Goal: Transaction & Acquisition: Purchase product/service

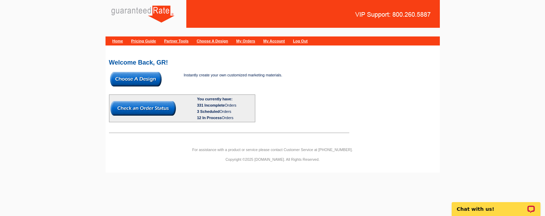
click at [141, 78] on img at bounding box center [135, 79] width 51 height 15
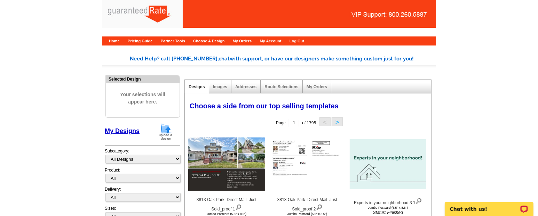
click at [160, 126] on img at bounding box center [166, 132] width 18 height 18
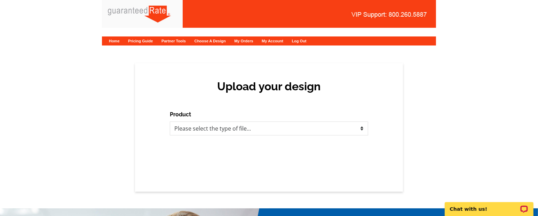
click at [273, 121] on div "Product Please select the type of file... Postcards Calendars Business Cards Le…" at bounding box center [269, 123] width 198 height 25
click at [272, 121] on div "Product Please select the type of file... Postcards Calendars Business Cards Le…" at bounding box center [269, 123] width 198 height 25
click at [283, 135] on select "Please select the type of file... Postcards Calendars Business Cards Letters an…" at bounding box center [269, 129] width 198 height 14
select select "1"
click at [170, 122] on select "Please select the type of file... Postcards Calendars Business Cards Letters an…" at bounding box center [269, 129] width 198 height 14
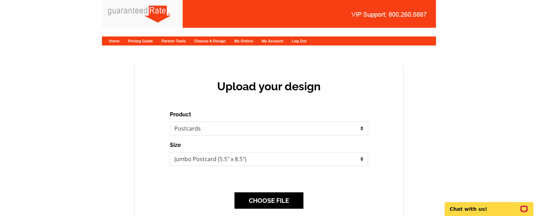
drag, startPoint x: 230, startPoint y: 150, endPoint x: 214, endPoint y: 126, distance: 29.0
click at [214, 126] on form "Product Please select the type of file... Postcards Calendars Business Cards Le…" at bounding box center [269, 139] width 198 height 56
click at [286, 104] on div "Upload your design Product Please select the type of file... Postcards Calendar…" at bounding box center [269, 152] width 268 height 179
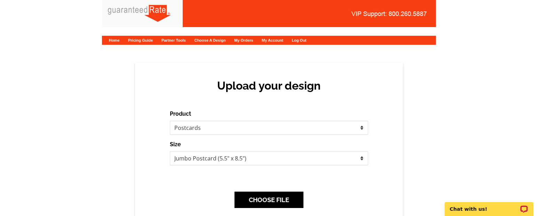
scroll to position [0, 0]
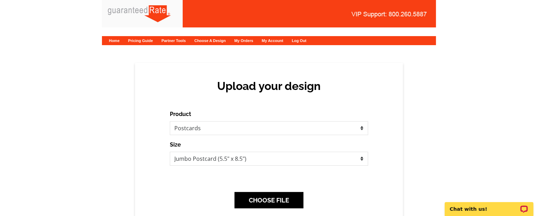
drag, startPoint x: 256, startPoint y: 98, endPoint x: 115, endPoint y: 68, distance: 144.5
click at [115, 68] on div "Upload your design Product Please select the type of file... Postcards Calendar…" at bounding box center [269, 152] width 538 height 179
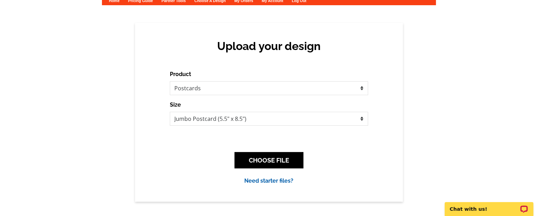
scroll to position [23, 0]
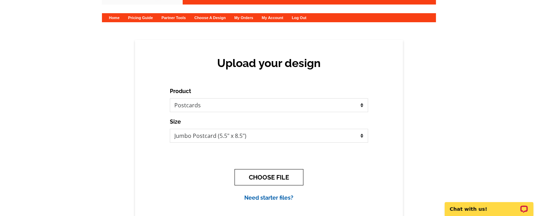
click at [284, 173] on button "CHOOSE FILE" at bounding box center [269, 177] width 69 height 16
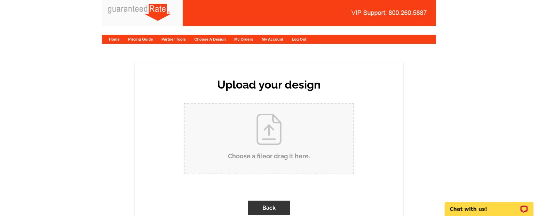
scroll to position [0, 0]
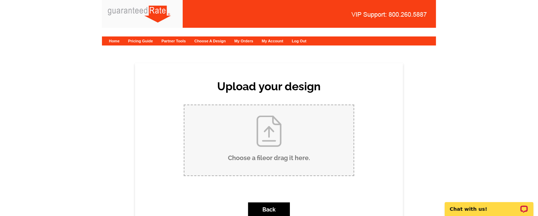
click at [273, 177] on div "Choose a file . Back" at bounding box center [269, 164] width 198 height 118
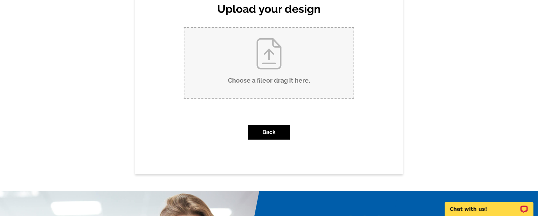
scroll to position [77, 0]
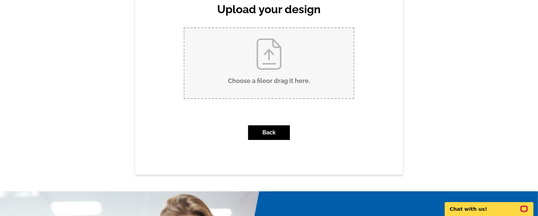
click at [299, 61] on input "Choose a file or drag it here ." at bounding box center [268, 63] width 169 height 70
type input "C:\fakepath\F.Dolcejr post card.pdf"
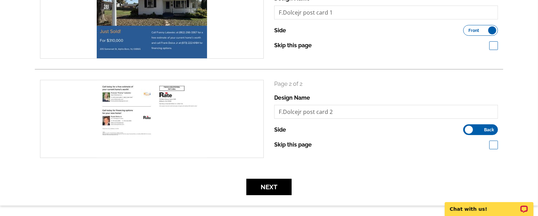
scroll to position [111, 0]
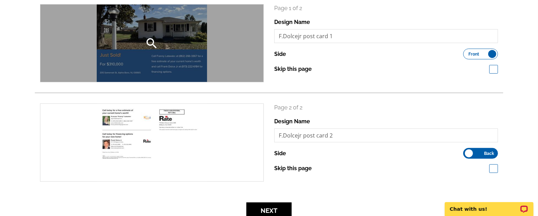
click at [152, 32] on div "search" at bounding box center [151, 44] width 223 height 78
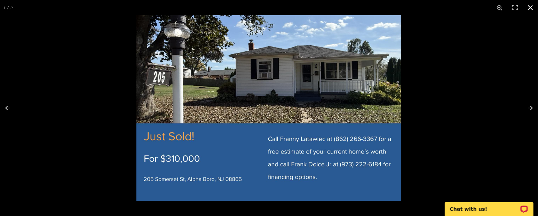
click at [461, 63] on div at bounding box center [405, 123] width 538 height 216
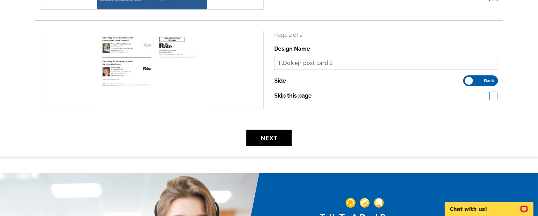
scroll to position [185, 0]
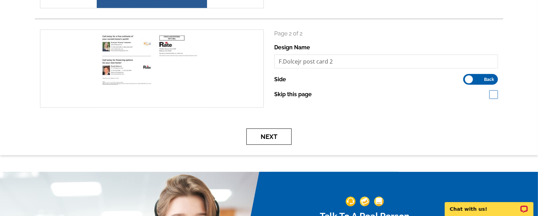
click at [269, 136] on button "Next" at bounding box center [268, 137] width 45 height 16
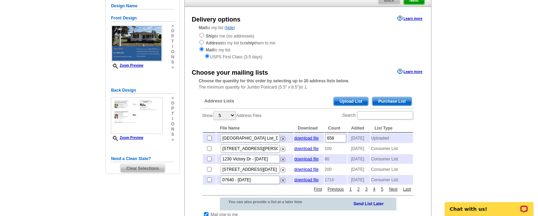
scroll to position [66, 0]
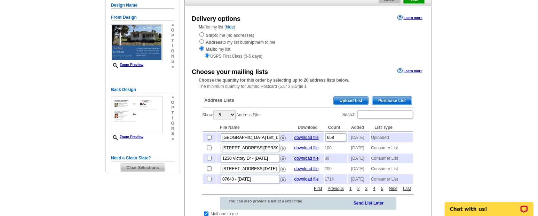
click at [272, 123] on table "File Name Download Count Added List Type 3813 Oak Park_Mailing List_DM Marketin…" at bounding box center [308, 154] width 212 height 62
click at [410, 102] on span "Purchase List" at bounding box center [391, 101] width 39 height 8
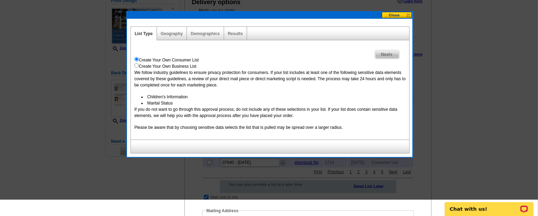
scroll to position [83, 0]
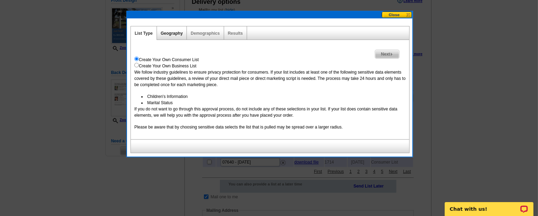
click at [166, 31] on link "Geography" at bounding box center [172, 33] width 22 height 5
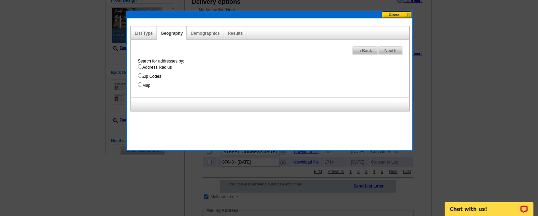
click at [159, 66] on label "Address Radius" at bounding box center [273, 67] width 271 height 6
click at [142, 66] on input "Address Radius" at bounding box center [140, 66] width 5 height 5
radio input "true"
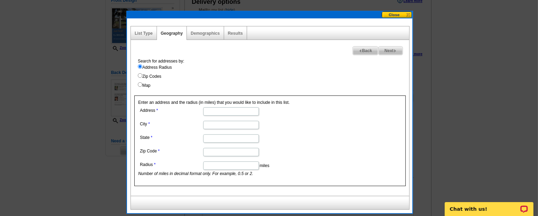
click at [240, 109] on input "Address" at bounding box center [231, 112] width 56 height 8
click at [240, 112] on input "205" at bounding box center [231, 112] width 56 height 8
type input "205 Somerset St"
click at [219, 121] on input "City" at bounding box center [231, 125] width 56 height 8
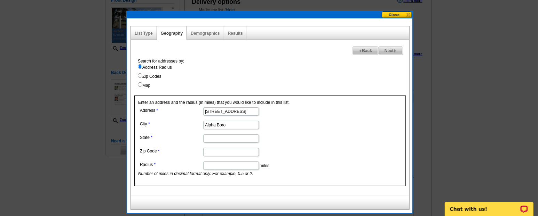
type input "Alpha Boro"
type input "New Jersey"
click at [223, 149] on input "Zip Code" at bounding box center [231, 152] width 56 height 8
type input "08865"
click at [231, 166] on input "Radius" at bounding box center [231, 166] width 56 height 8
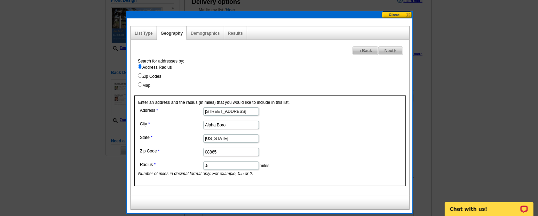
type input ".5"
click at [237, 35] on div "Results" at bounding box center [235, 33] width 23 height 14
click at [235, 31] on link "Results" at bounding box center [235, 33] width 15 height 5
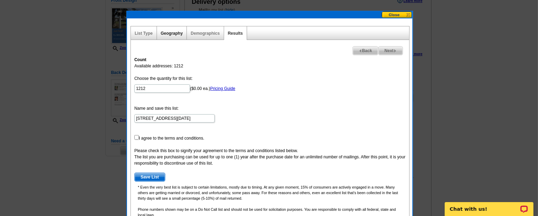
click at [170, 31] on link "Geography" at bounding box center [172, 33] width 22 height 5
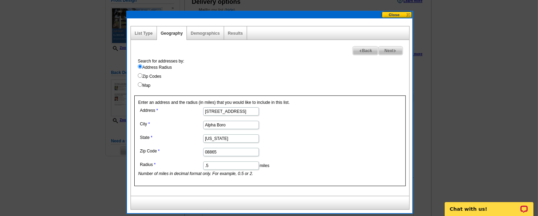
click at [214, 167] on input ".5" at bounding box center [231, 166] width 56 height 8
type input ".1"
click at [238, 43] on div "Next Back Search for addresses by: Address Radius Zip Codes Map Enter an addres…" at bounding box center [269, 118] width 279 height 156
click at [241, 30] on div "Results" at bounding box center [235, 33] width 23 height 14
click at [233, 34] on link "Results" at bounding box center [235, 33] width 15 height 5
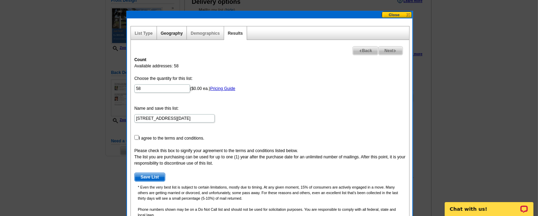
click at [169, 32] on link "Geography" at bounding box center [172, 33] width 22 height 5
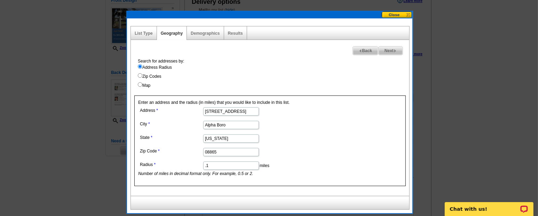
click at [220, 166] on input ".1" at bounding box center [231, 166] width 56 height 8
type input ".23"
click at [235, 35] on link "Results" at bounding box center [235, 33] width 15 height 5
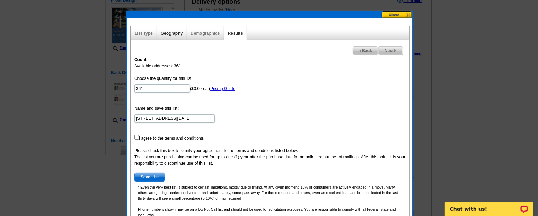
click at [170, 32] on link "Geography" at bounding box center [172, 33] width 22 height 5
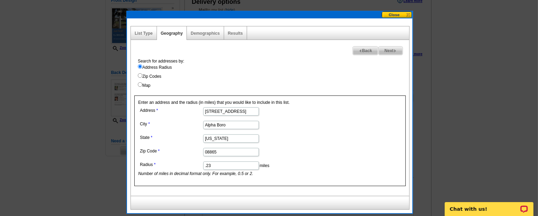
click at [216, 165] on input ".23" at bounding box center [231, 166] width 56 height 8
type input ".21"
click at [236, 29] on div "Results" at bounding box center [235, 33] width 23 height 14
click at [235, 33] on link "Results" at bounding box center [235, 33] width 15 height 5
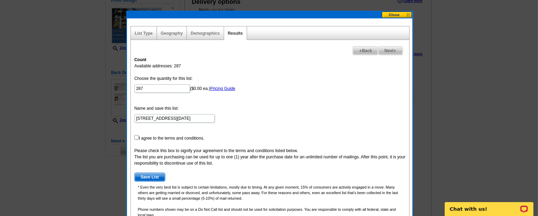
click at [172, 38] on div "Geography" at bounding box center [172, 33] width 30 height 14
click at [169, 32] on link "Geography" at bounding box center [172, 33] width 22 height 5
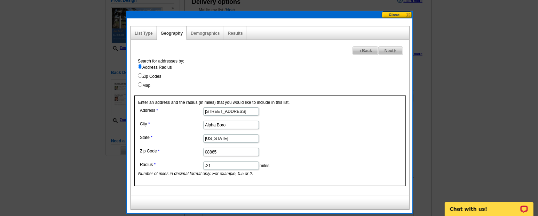
click at [240, 169] on dd ".21 miles Number of miles in decimal format only. For example, 0.5 or 2." at bounding box center [230, 168] width 185 height 17
click at [238, 167] on input ".21" at bounding box center [231, 166] width 56 height 8
type input ".2"
click at [237, 33] on link "Results" at bounding box center [235, 33] width 15 height 5
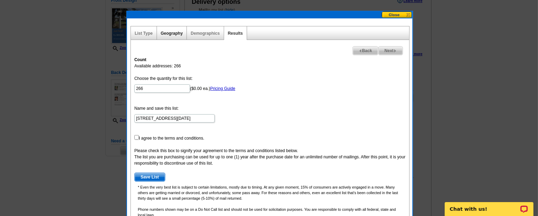
click at [168, 33] on link "Geography" at bounding box center [172, 33] width 22 height 5
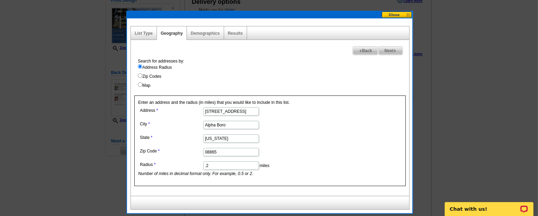
click at [222, 168] on input ".2" at bounding box center [231, 166] width 56 height 8
type input ".185"
click at [237, 35] on div "Results" at bounding box center [235, 33] width 23 height 14
click at [235, 32] on link "Results" at bounding box center [235, 33] width 15 height 5
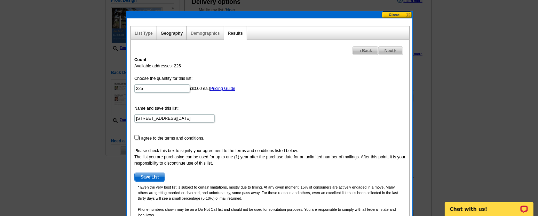
click at [174, 31] on link "Geography" at bounding box center [172, 33] width 22 height 5
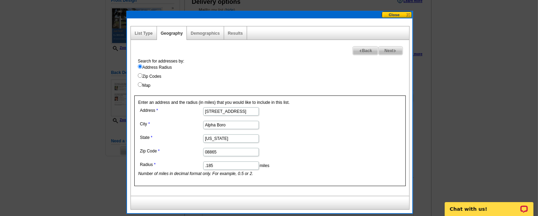
click at [224, 165] on input ".185" at bounding box center [231, 166] width 56 height 8
type input ".183"
click at [238, 33] on link "Results" at bounding box center [235, 33] width 15 height 5
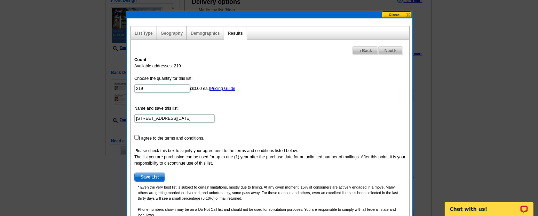
click at [176, 30] on div "Geography" at bounding box center [172, 33] width 30 height 14
click at [173, 33] on link "Geography" at bounding box center [172, 33] width 22 height 5
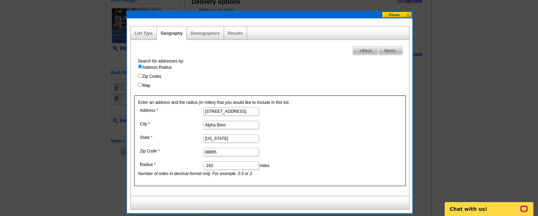
click at [227, 167] on input ".183" at bounding box center [231, 166] width 56 height 8
type input ".182"
click at [233, 31] on link "Results" at bounding box center [235, 33] width 15 height 5
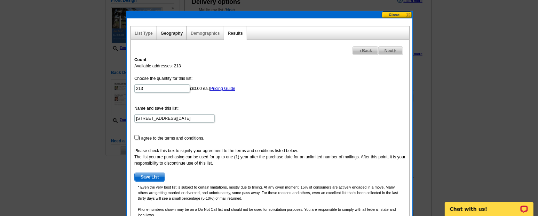
click at [166, 33] on link "Geography" at bounding box center [172, 33] width 22 height 5
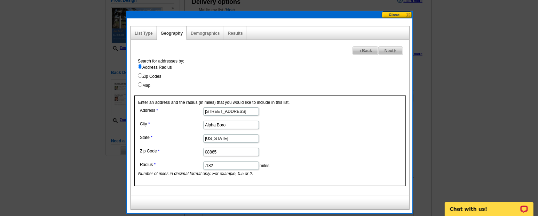
click at [227, 160] on dd ".182 miles Number of miles in decimal format only. For example, 0.5 or 2." at bounding box center [230, 168] width 185 height 17
click at [229, 162] on input ".182" at bounding box center [231, 166] width 56 height 8
type input ".181"
click at [237, 34] on link "Results" at bounding box center [235, 33] width 15 height 5
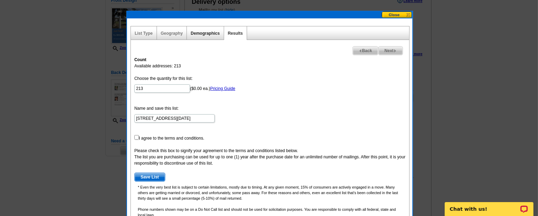
click at [196, 32] on link "Demographics" at bounding box center [205, 33] width 29 height 5
select select
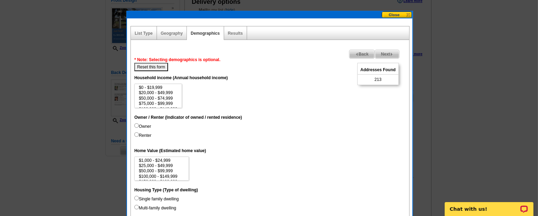
click at [172, 30] on div "Geography" at bounding box center [172, 33] width 30 height 14
click at [170, 34] on link "Geography" at bounding box center [172, 33] width 22 height 5
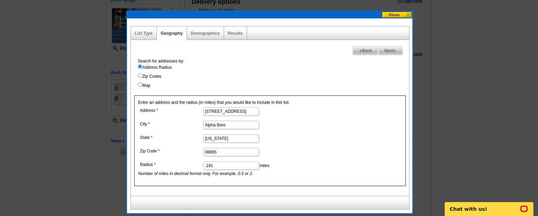
click at [230, 165] on input ".181" at bounding box center [231, 166] width 56 height 8
type input ".18"
click at [235, 31] on link "Results" at bounding box center [235, 33] width 15 height 5
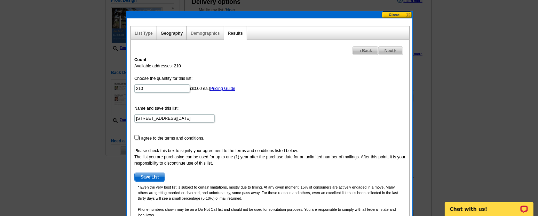
click at [166, 33] on link "Geography" at bounding box center [172, 33] width 22 height 5
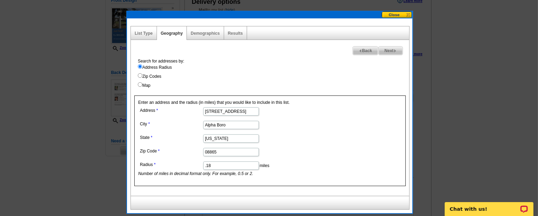
click at [220, 167] on input ".18" at bounding box center [231, 166] width 56 height 8
type input ".178"
click at [237, 32] on link "Results" at bounding box center [235, 33] width 15 height 5
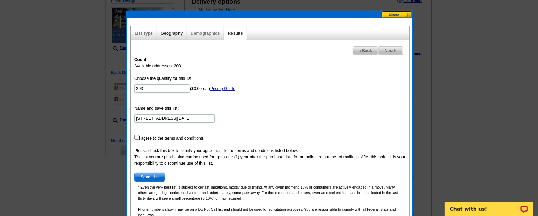
click at [163, 34] on link "Geography" at bounding box center [172, 33] width 22 height 5
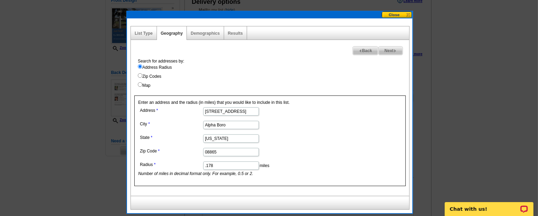
click at [237, 168] on input ".178" at bounding box center [231, 166] width 56 height 8
type input ".177"
click at [238, 29] on div "Results" at bounding box center [235, 33] width 23 height 14
click at [230, 33] on link "Results" at bounding box center [235, 33] width 15 height 5
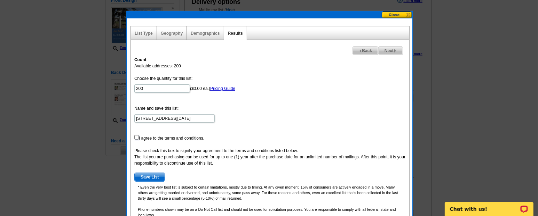
click at [136, 136] on input "checkbox" at bounding box center [136, 137] width 5 height 5
checkbox input "true"
click at [151, 176] on span "Save List" at bounding box center [150, 177] width 30 height 8
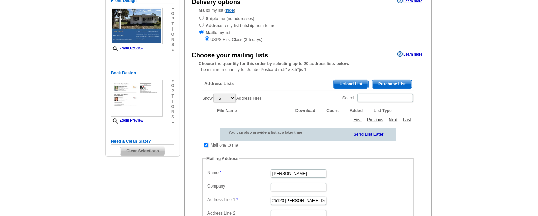
scroll to position [83, 0]
click at [205, 143] on input "checkbox" at bounding box center [206, 145] width 5 height 5
checkbox input "false"
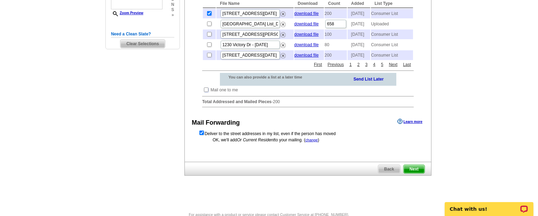
scroll to position [191, 0]
click at [419, 173] on span "Next" at bounding box center [414, 169] width 21 height 8
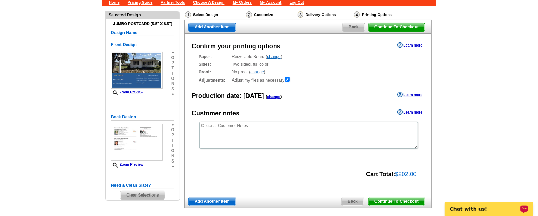
scroll to position [39, 0]
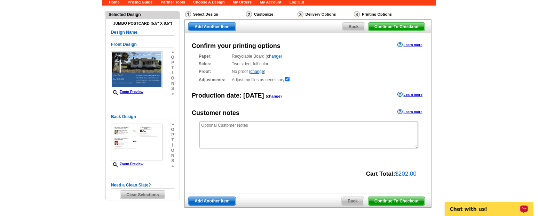
click at [406, 201] on span "Continue To Checkout" at bounding box center [396, 201] width 56 height 8
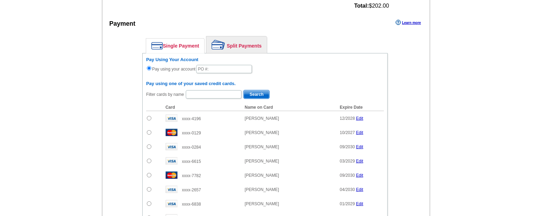
scroll to position [292, 0]
click at [239, 45] on link "Split Payments" at bounding box center [236, 45] width 61 height 17
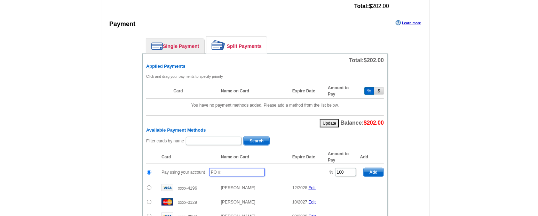
click at [232, 168] on input "text" at bounding box center [237, 172] width 56 height 8
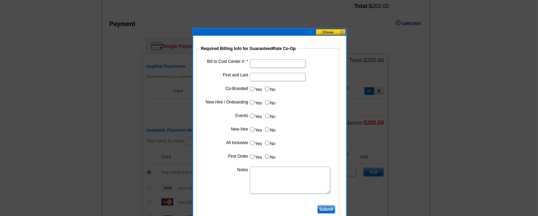
type input "10925_952_MS"
click at [261, 65] on input "Bill to Cost Center #:" at bounding box center [278, 63] width 56 height 8
type input "1857"
type input "Frank Dolce Jr"
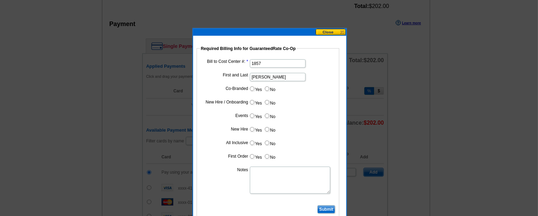
click at [255, 88] on label "Yes" at bounding box center [255, 89] width 13 height 8
click at [254, 88] on input "Yes" at bounding box center [252, 89] width 5 height 5
radio input "true"
click at [273, 103] on input "Cost paid by cobrand" at bounding box center [278, 104] width 56 height 8
type input "50%"
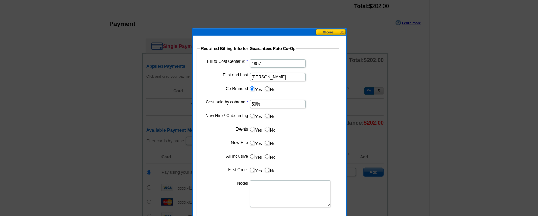
click at [272, 184] on textarea "Notes" at bounding box center [290, 194] width 80 height 27
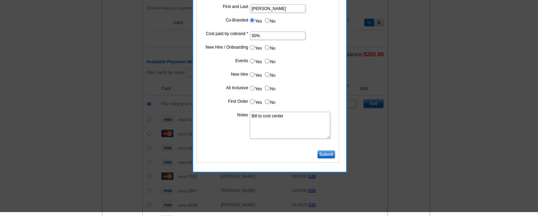
scroll to position [360, 0]
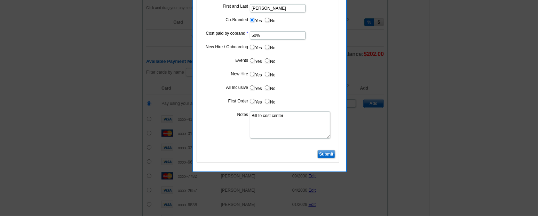
type textarea "Bill to cost center"
click at [331, 149] on fieldset "Required Billing Info for GuaranteedRate Co-Op Bill to Cost Center #: 1857 Firs…" at bounding box center [268, 70] width 143 height 186
click at [323, 156] on input "Submit" at bounding box center [326, 154] width 18 height 8
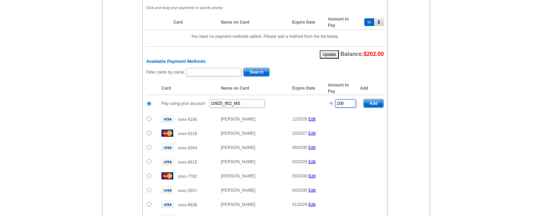
click at [348, 100] on input "100" at bounding box center [345, 104] width 21 height 8
type input "1"
click at [378, 102] on span "Add" at bounding box center [374, 104] width 20 height 8
type input "100"
radio input "false"
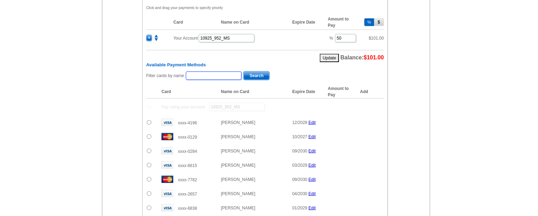
click at [197, 72] on input "text" at bounding box center [214, 76] width 56 height 8
type input "franny la"
click at [255, 72] on span "Search" at bounding box center [257, 76] width 26 height 8
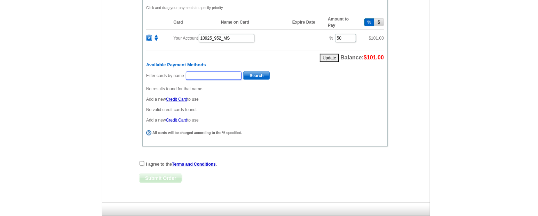
click at [226, 72] on input "text" at bounding box center [214, 76] width 56 height 8
type input "lata"
click at [257, 73] on span "Search" at bounding box center [257, 76] width 26 height 8
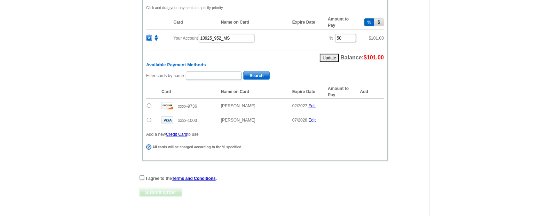
click at [149, 104] on input "radio" at bounding box center [149, 106] width 5 height 5
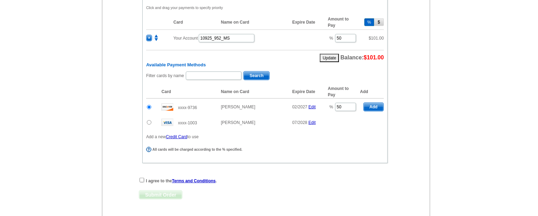
click at [374, 105] on span "Add" at bounding box center [374, 107] width 20 height 8
radio input "false"
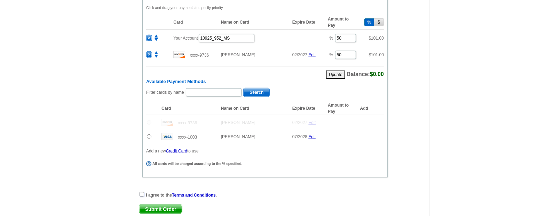
click at [143, 192] on input "checkbox" at bounding box center [142, 194] width 5 height 5
checkbox input "true"
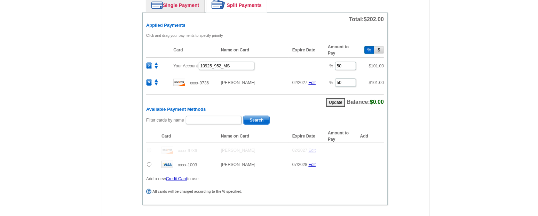
scroll to position [427, 0]
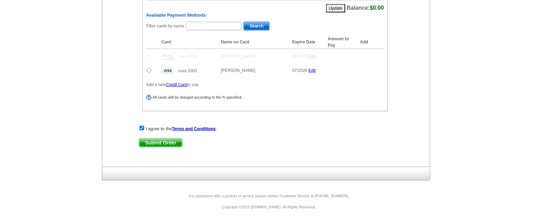
click at [167, 140] on span "Submit Order" at bounding box center [160, 143] width 43 height 8
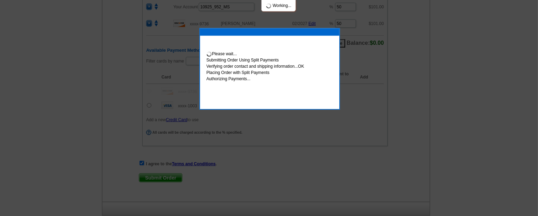
scroll to position [462, 0]
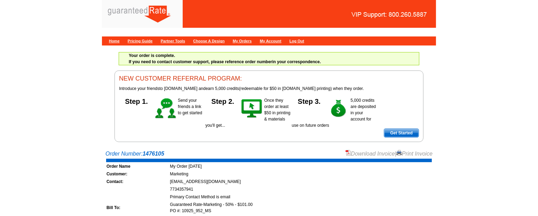
click at [364, 155] on link "Download Invoice" at bounding box center [370, 154] width 49 height 6
